Goal: Transaction & Acquisition: Purchase product/service

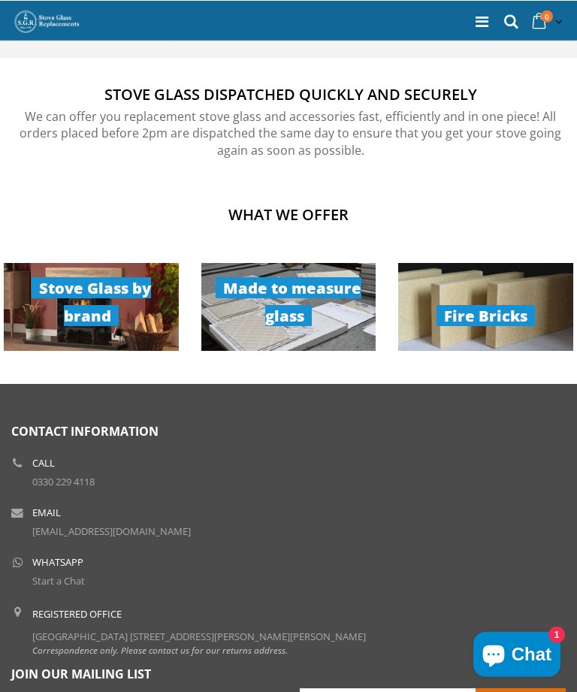
scroll to position [878, 0]
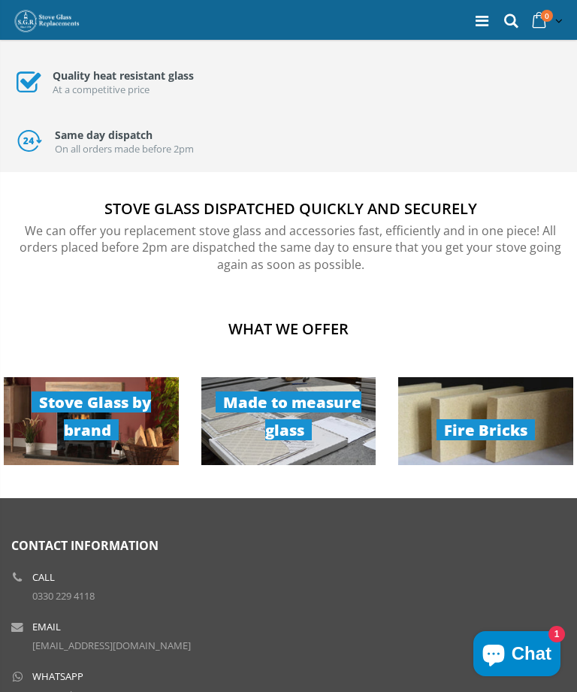
click at [321, 415] on link "Made to measure glass" at bounding box center [289, 421] width 175 height 88
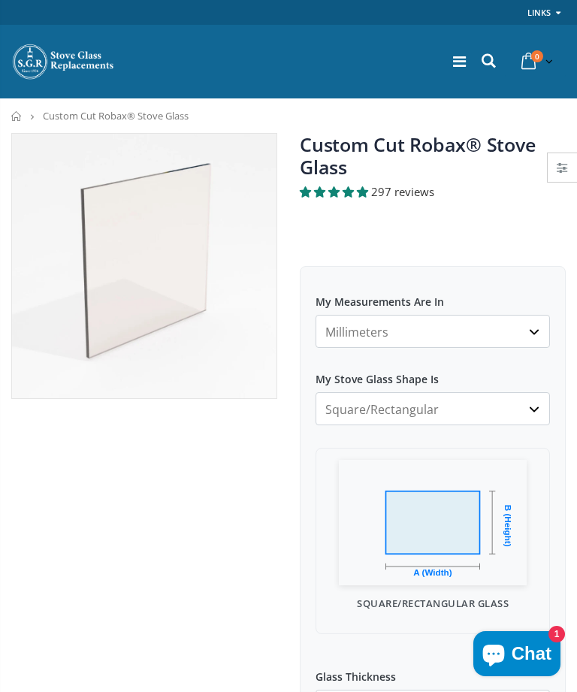
click at [538, 335] on select "Millimeters Centimeters Inches" at bounding box center [433, 331] width 235 height 33
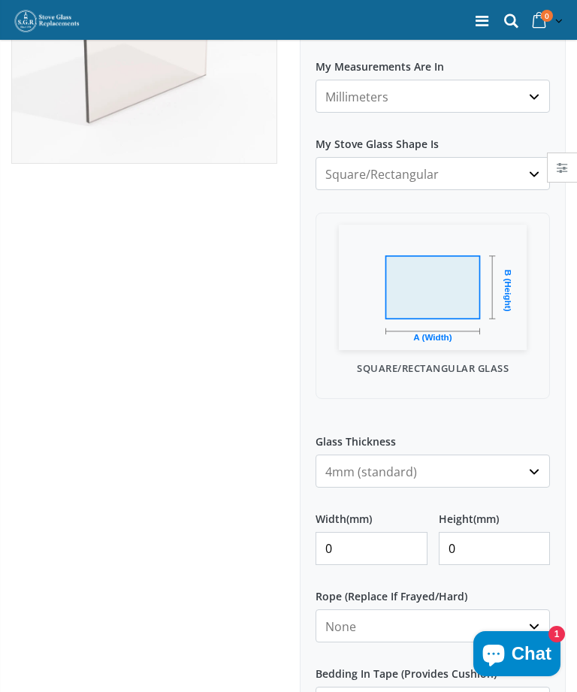
scroll to position [241, 0]
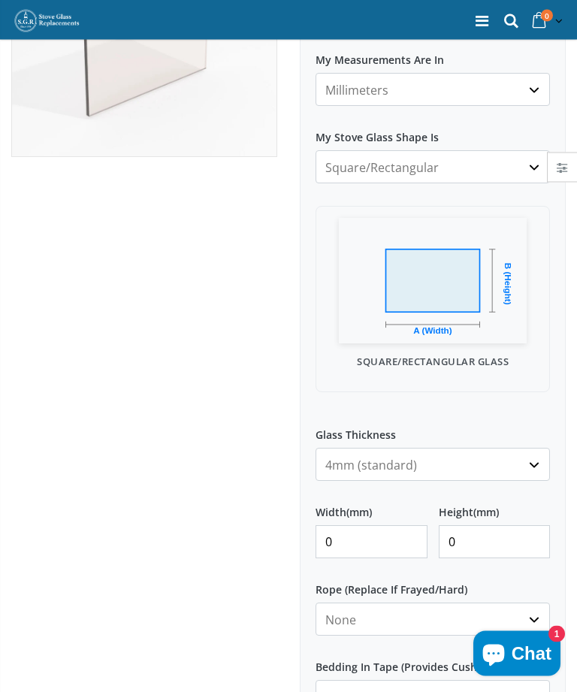
click at [367, 543] on input "0" at bounding box center [372, 542] width 112 height 33
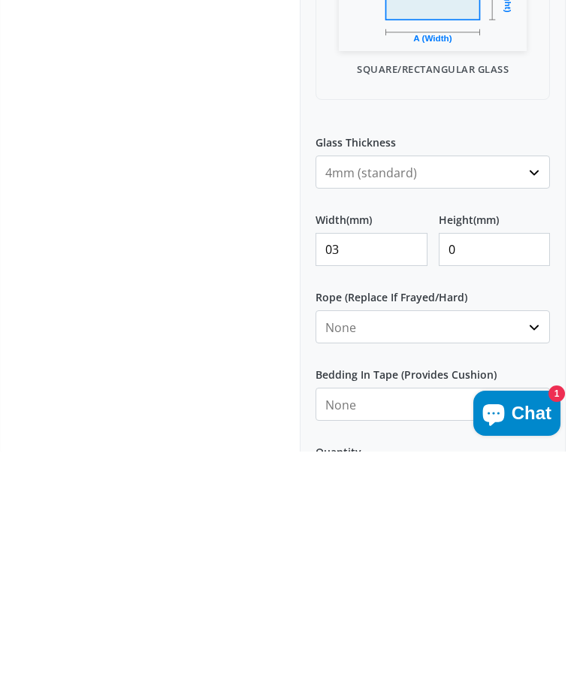
type input "0"
type input "345"
click at [489, 474] on input "0" at bounding box center [495, 490] width 112 height 33
type input "260"
click at [532, 551] on select "None 3mm White 6mm White 8mm White 10mm White 12mm White 6mm Black 8mm Black 10…" at bounding box center [433, 567] width 235 height 33
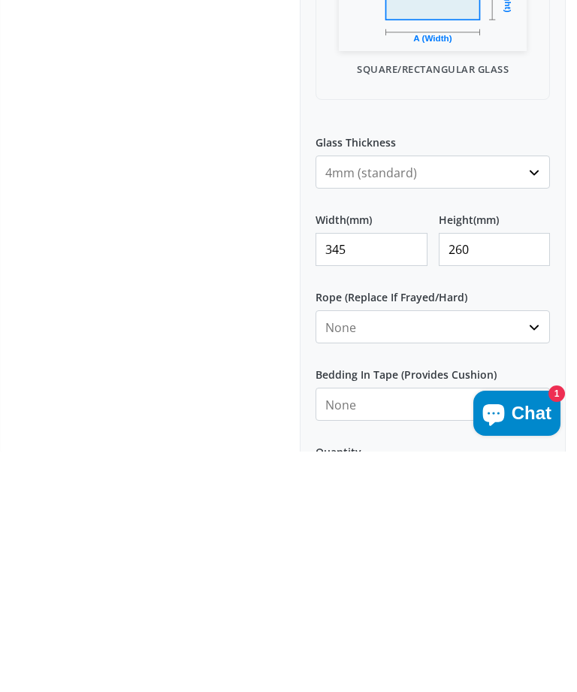
scroll to position [535, 0]
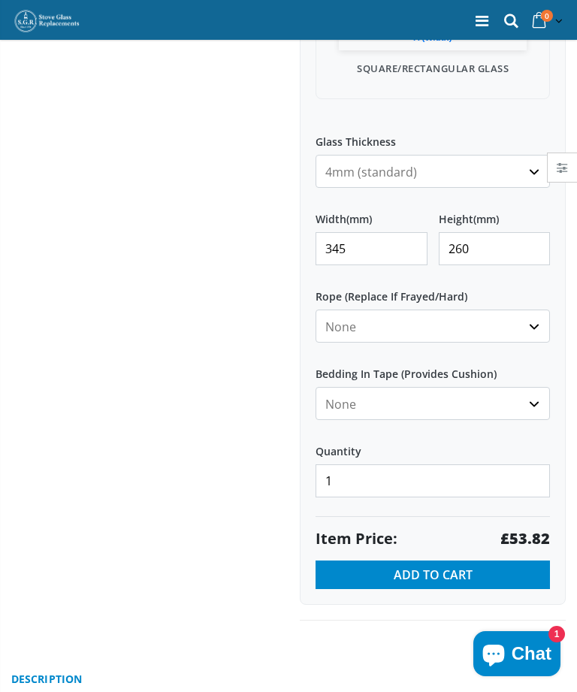
select select "6mm-white"
click at [543, 409] on select "None Black White" at bounding box center [433, 403] width 235 height 33
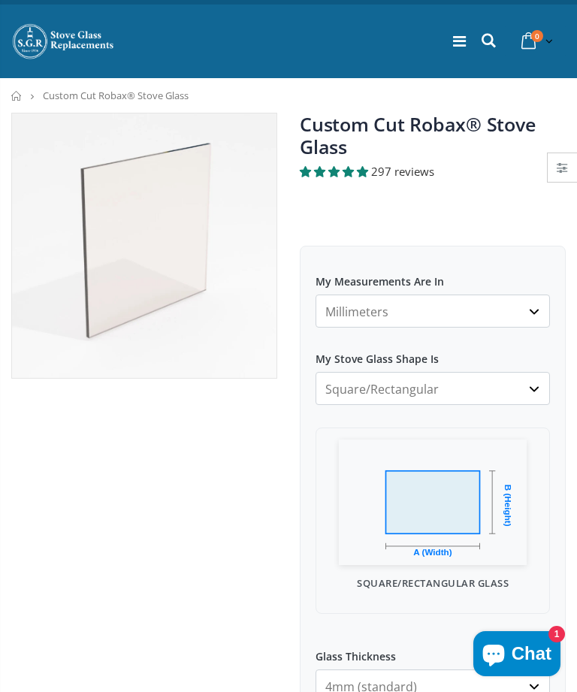
scroll to position [0, 0]
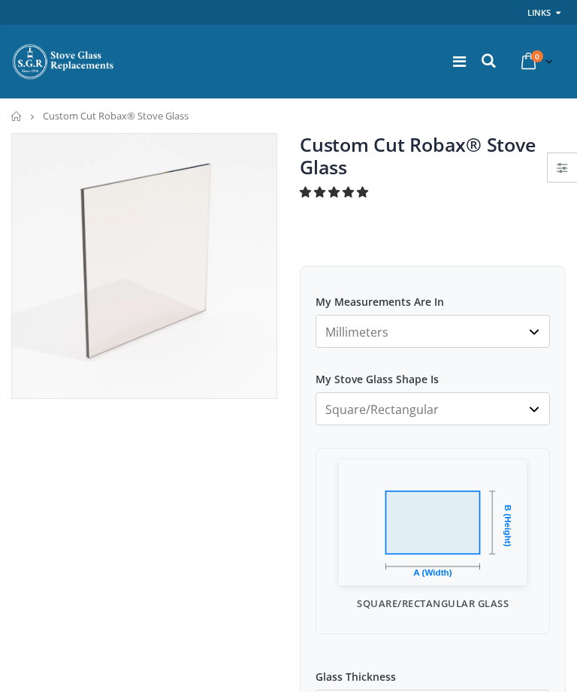
select select "6mm-white"
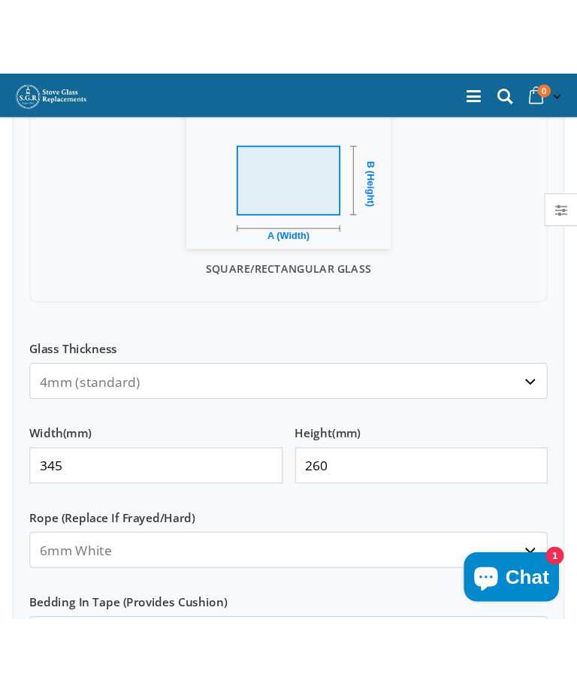
scroll to position [319, 0]
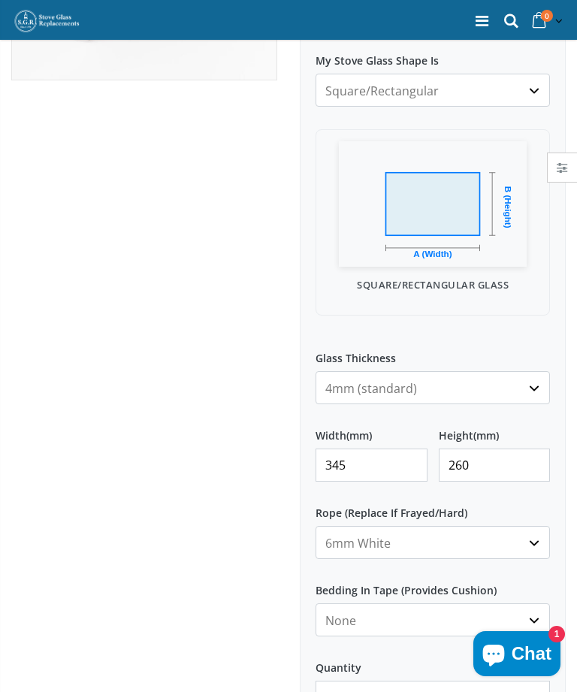
click at [383, 470] on input "345" at bounding box center [372, 465] width 112 height 33
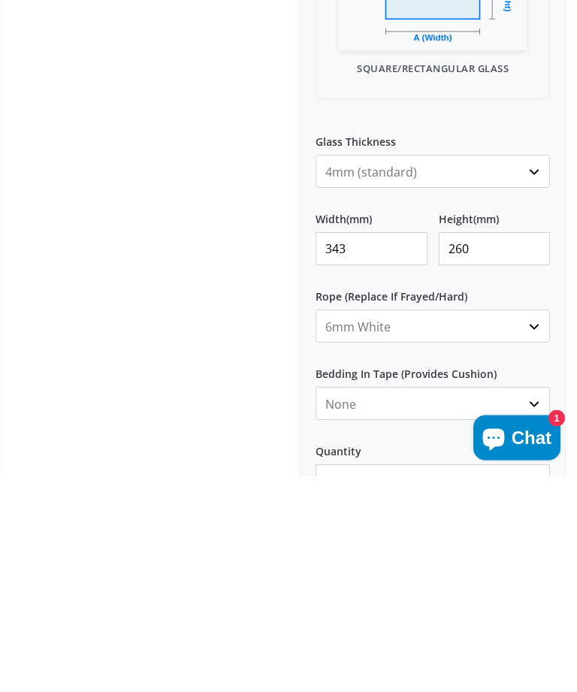
type input "343"
click at [518, 449] on input "260" at bounding box center [495, 465] width 112 height 33
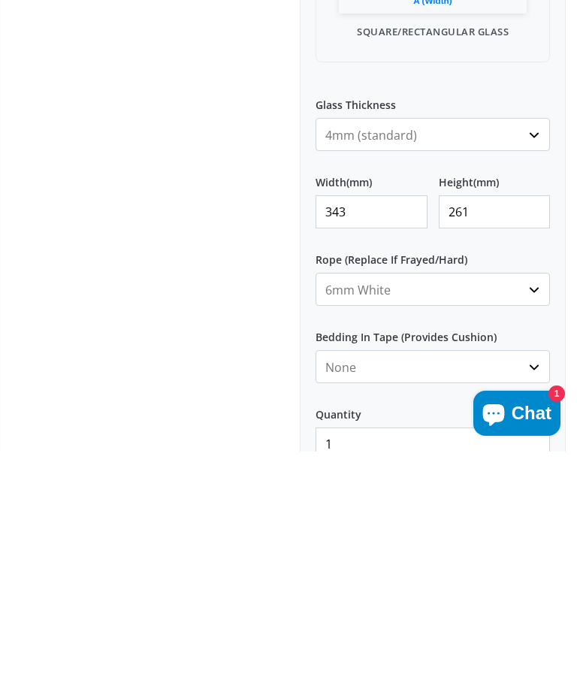
type input "261"
click at [533, 514] on select "None 3mm White 6mm White 8mm White 10mm White 12mm White 6mm Black 8mm Black 10…" at bounding box center [433, 530] width 235 height 33
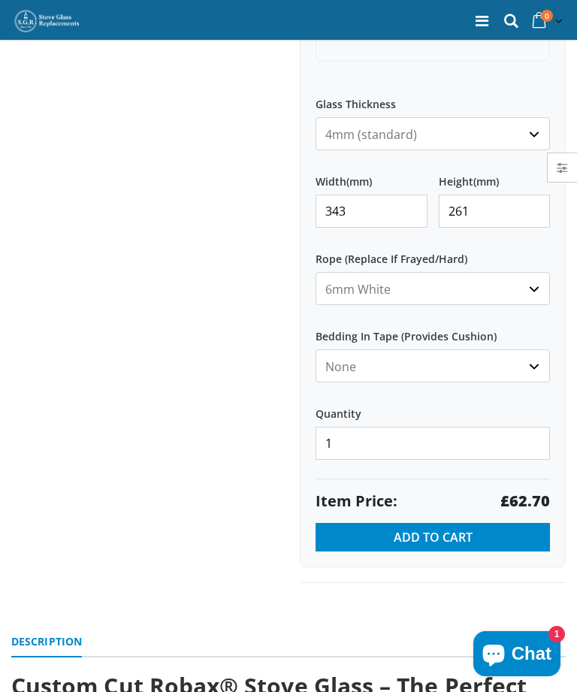
select select "none"
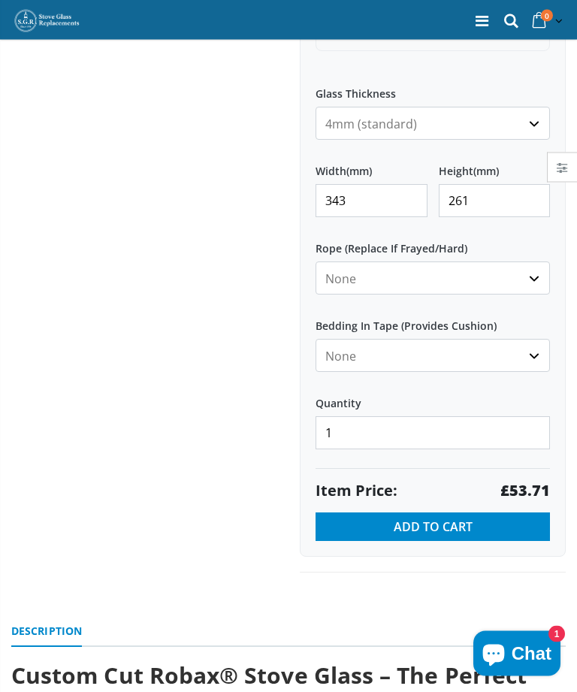
scroll to position [583, 0]
